Goal: Navigation & Orientation: Find specific page/section

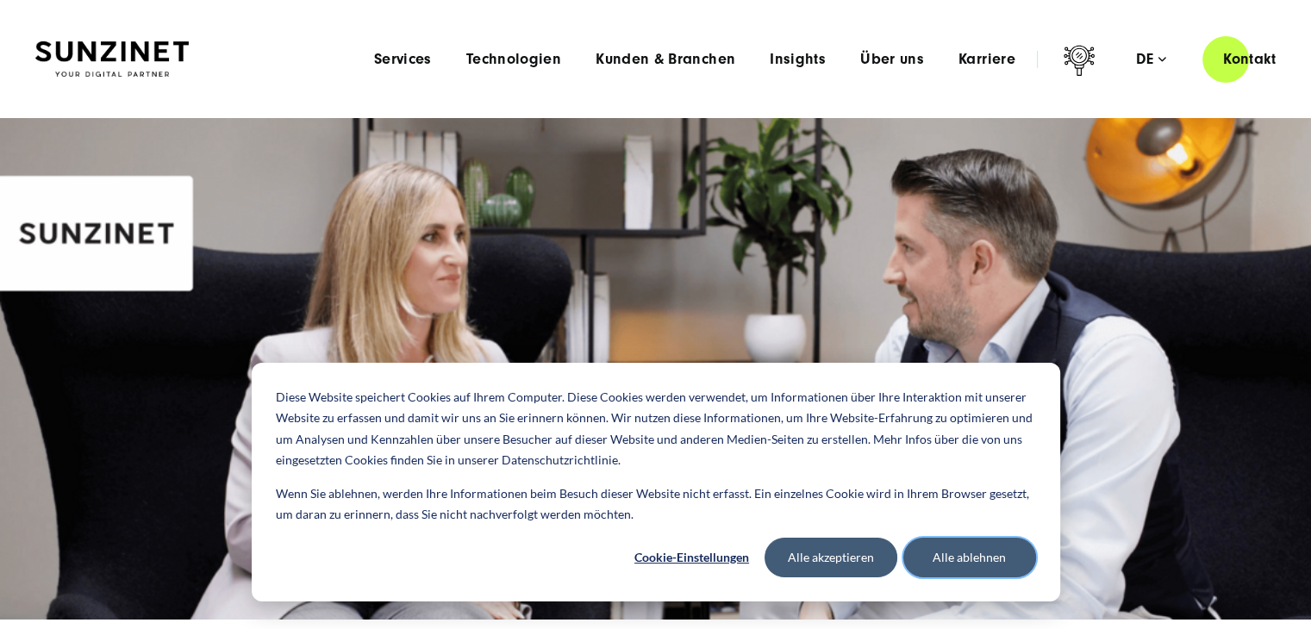
click at [931, 564] on button "Alle ablehnen" at bounding box center [970, 558] width 133 height 40
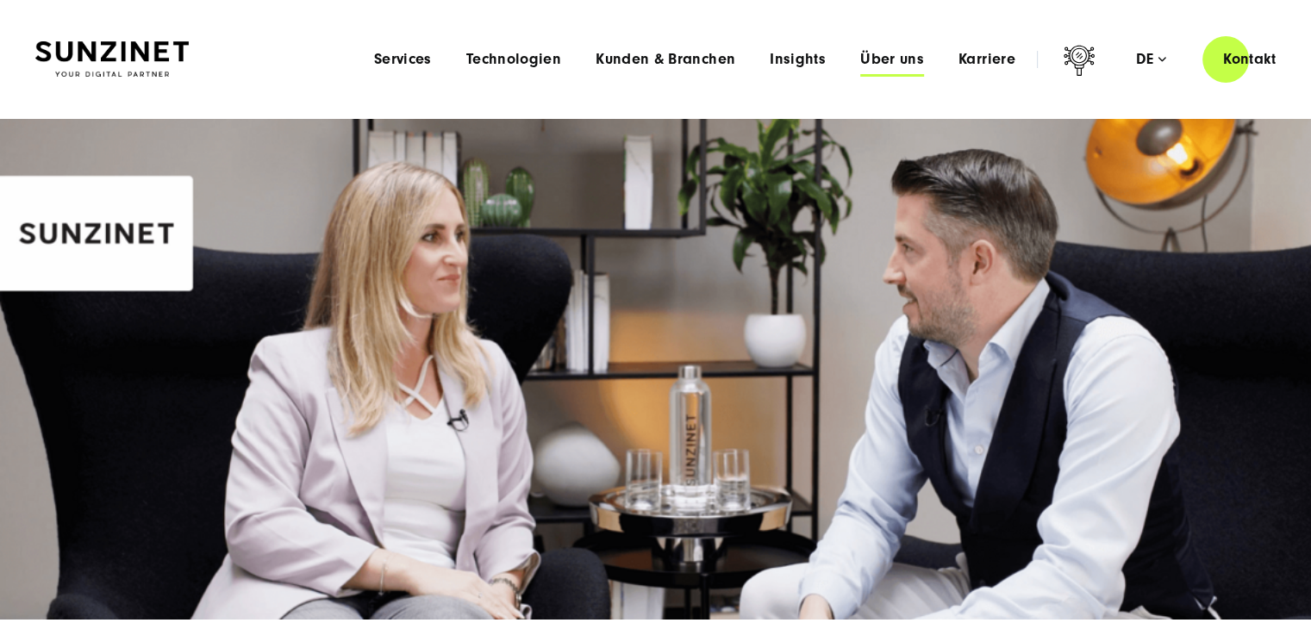
click at [897, 59] on span "Über uns" at bounding box center [892, 59] width 64 height 17
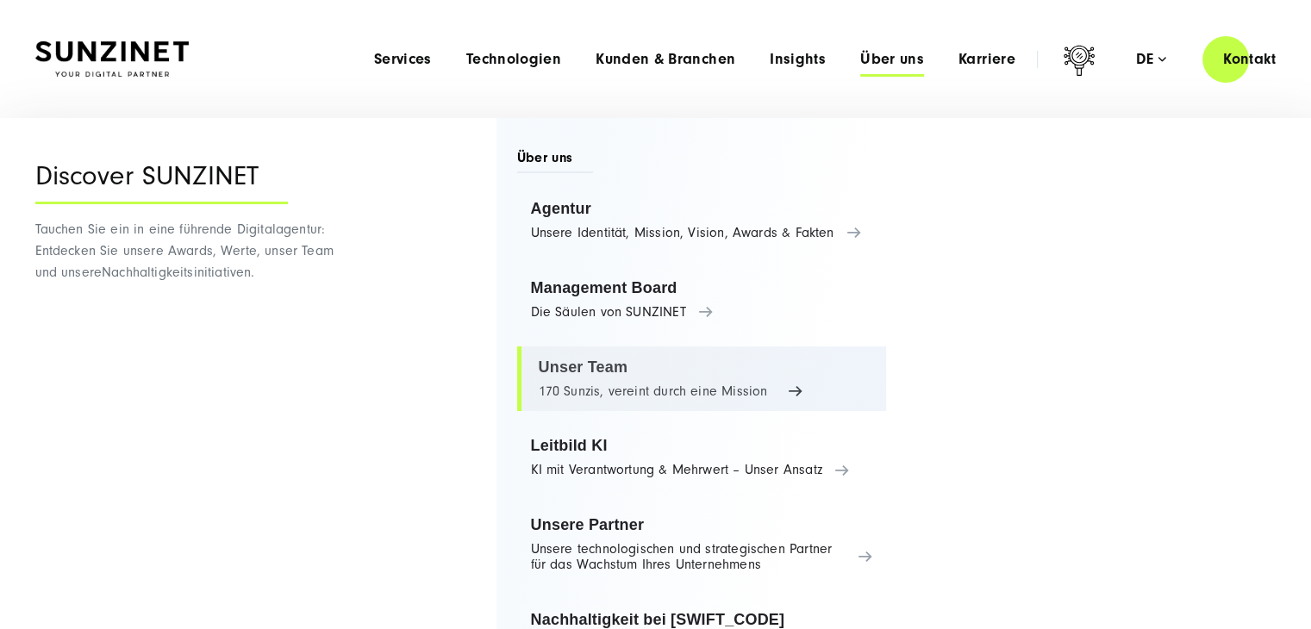
click at [665, 387] on link "Unser Team 170 Sunzis, vereint durch eine Mission" at bounding box center [702, 380] width 370 height 66
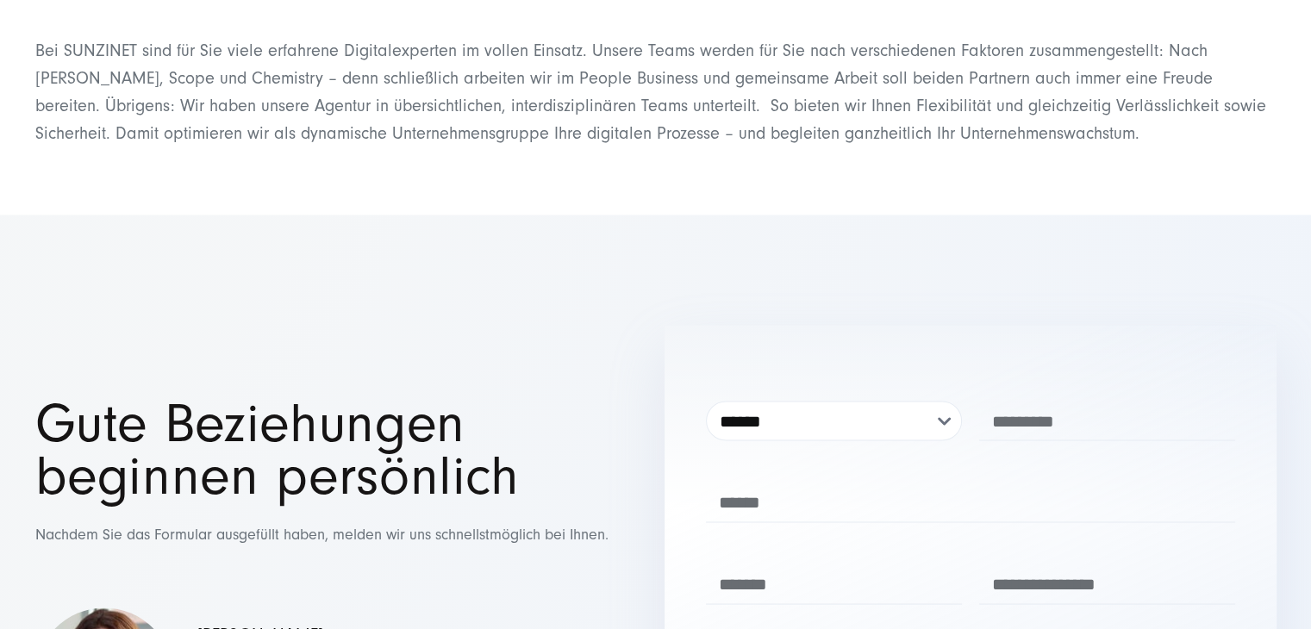
scroll to position [16513, 0]
